Goal: Find specific page/section: Find specific page/section

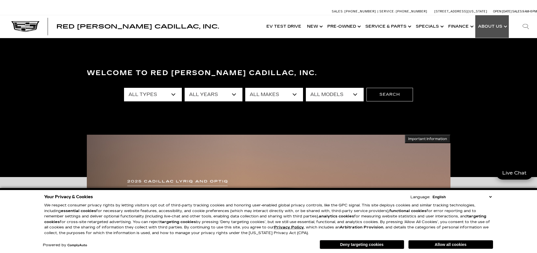
click at [493, 23] on link "Show About Us" at bounding box center [493, 26] width 34 height 23
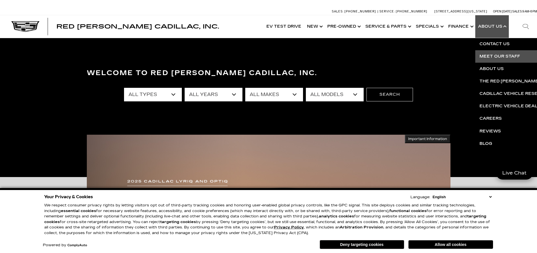
click at [497, 56] on link "Meet Our Staff" at bounding box center [544, 56] width 137 height 12
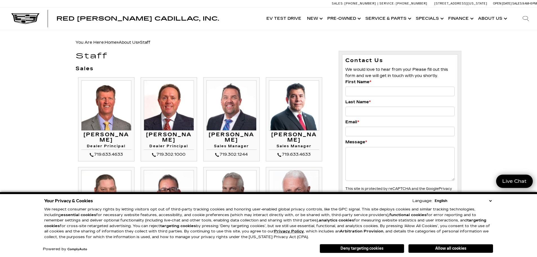
click at [381, 247] on button "Deny targeting cookies" at bounding box center [362, 248] width 85 height 9
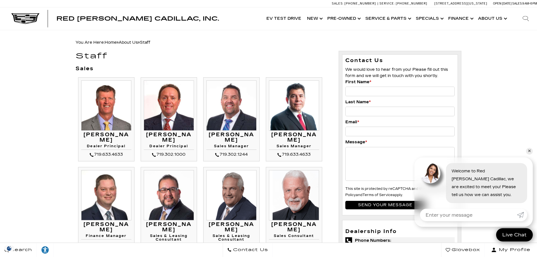
click at [122, 115] on img at bounding box center [106, 105] width 50 height 50
click at [529, 151] on link "✕" at bounding box center [529, 151] width 7 height 7
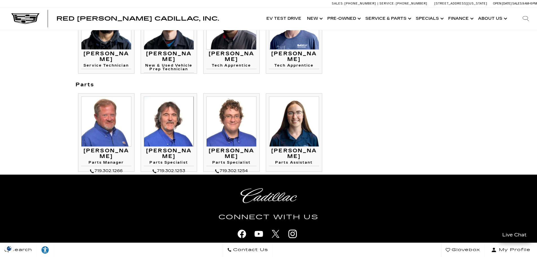
scroll to position [621, 0]
